Goal: Find specific page/section: Find specific page/section

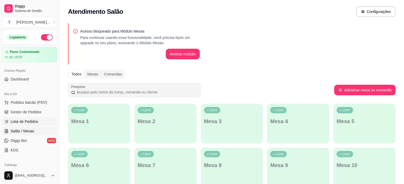
click at [33, 122] on span "Lista de Pedidos" at bounding box center [25, 121] width 28 height 5
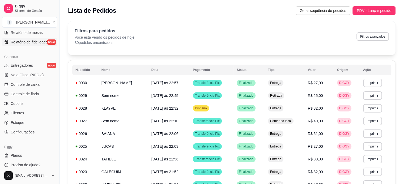
scroll to position [197, 0]
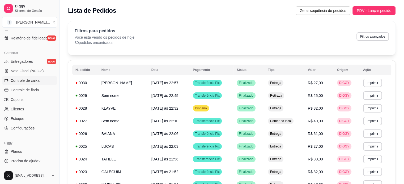
click at [31, 81] on span "Controle de caixa" at bounding box center [25, 80] width 29 height 5
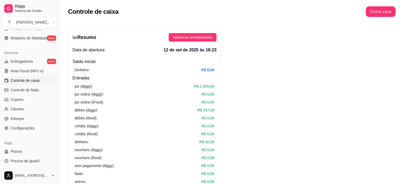
scroll to position [171, 0]
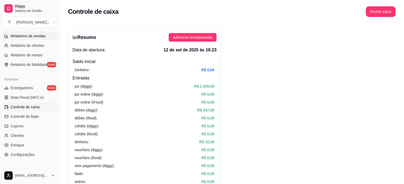
click at [37, 32] on link "Relatórios de vendas" at bounding box center [29, 36] width 55 height 8
select select "ALL"
select select "0"
